Goal: Transaction & Acquisition: Purchase product/service

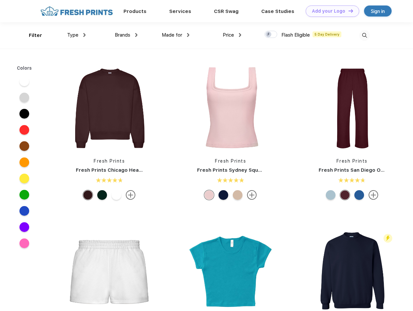
click at [330, 11] on link "Add your Logo Design Tool" at bounding box center [332, 11] width 53 height 11
click at [0, 0] on div "Design Tool" at bounding box center [0, 0] width 0 height 0
click at [348, 11] on link "Add your Logo Design Tool" at bounding box center [332, 11] width 53 height 11
click at [31, 35] on div "Filter" at bounding box center [35, 35] width 13 height 7
click at [77, 35] on span "Type" at bounding box center [72, 35] width 11 height 6
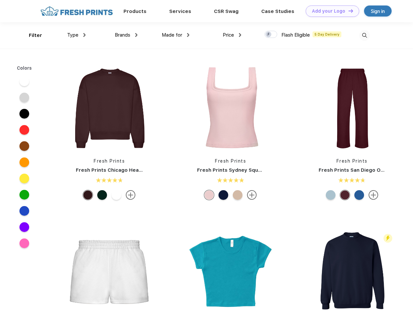
click at [126, 35] on span "Brands" at bounding box center [123, 35] width 16 height 6
click at [176, 35] on span "Made for" at bounding box center [172, 35] width 20 height 6
click at [232, 35] on span "Price" at bounding box center [228, 35] width 11 height 6
click at [271, 35] on div at bounding box center [271, 34] width 13 height 7
click at [269, 35] on input "checkbox" at bounding box center [267, 32] width 4 height 4
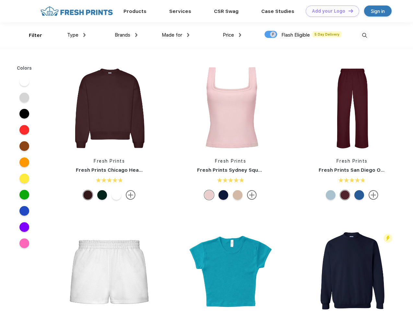
click at [364, 35] on img at bounding box center [364, 35] width 11 height 11
